Goal: Information Seeking & Learning: Learn about a topic

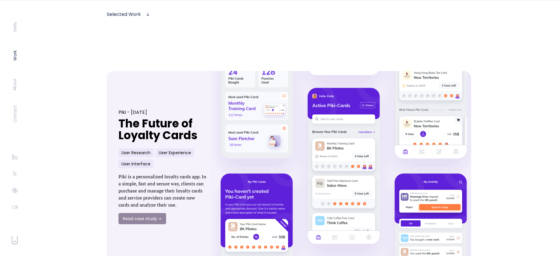
scroll to position [230, 0]
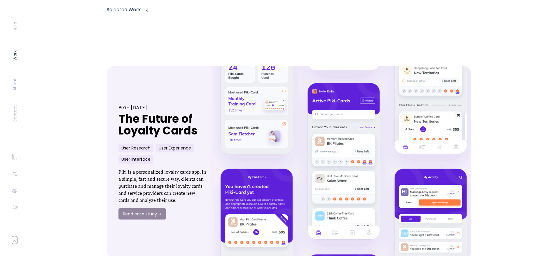
click at [298, 124] on link at bounding box center [343, 161] width 281 height 211
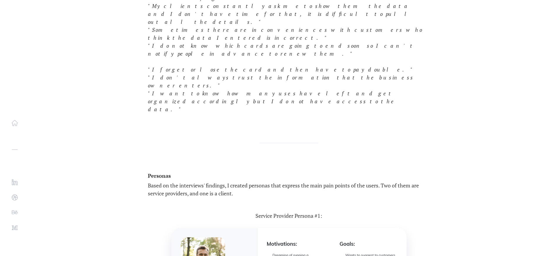
scroll to position [1350, 0]
click at [213, 182] on p "Based on the interviews' findings, I created personas that express the main pai…" at bounding box center [289, 190] width 282 height 16
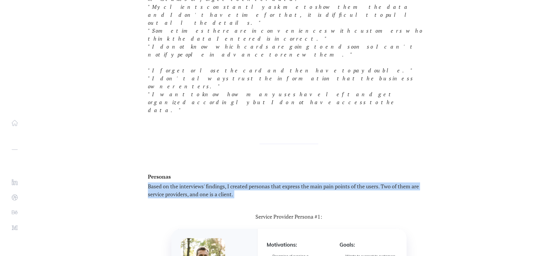
click at [213, 182] on p "Based on the interviews' findings, I created personas that express the main pai…" at bounding box center [289, 190] width 282 height 16
click at [207, 182] on p "Based on the interviews' findings, I created personas that express the main pai…" at bounding box center [289, 190] width 282 height 16
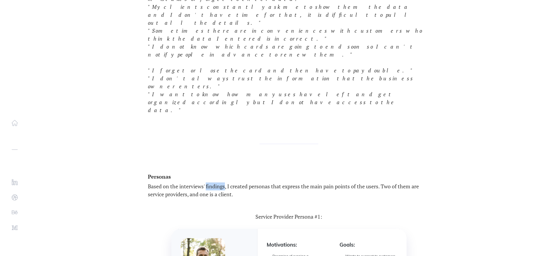
click at [207, 182] on p "Based on the interviews' findings, I created personas that express the main pai…" at bounding box center [289, 190] width 282 height 16
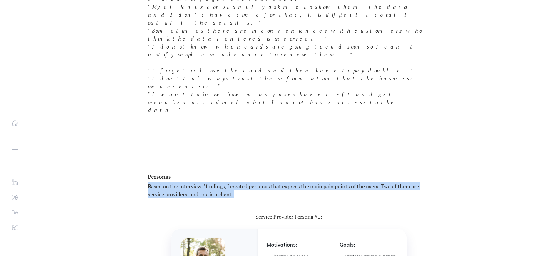
click at [207, 182] on p "Based on the interviews' findings, I created personas that express the main pai…" at bounding box center [289, 190] width 282 height 16
